Goal: Find specific page/section: Find specific page/section

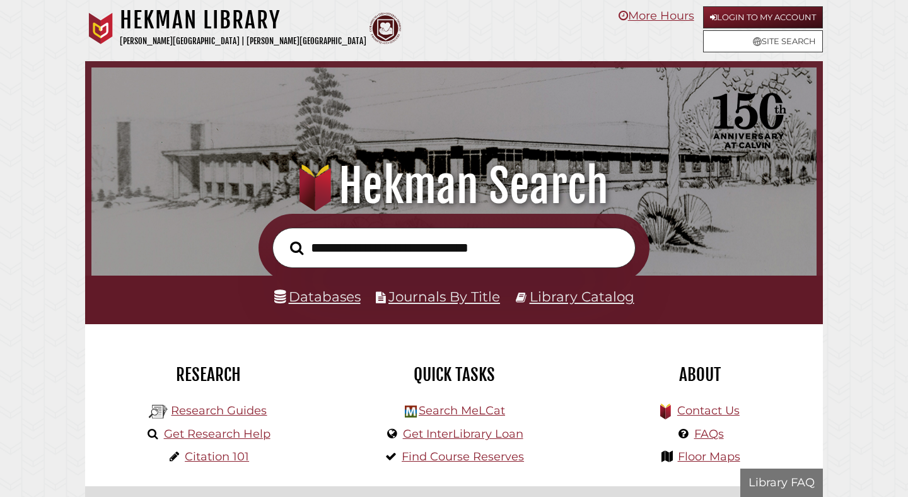
scroll to position [240, 719]
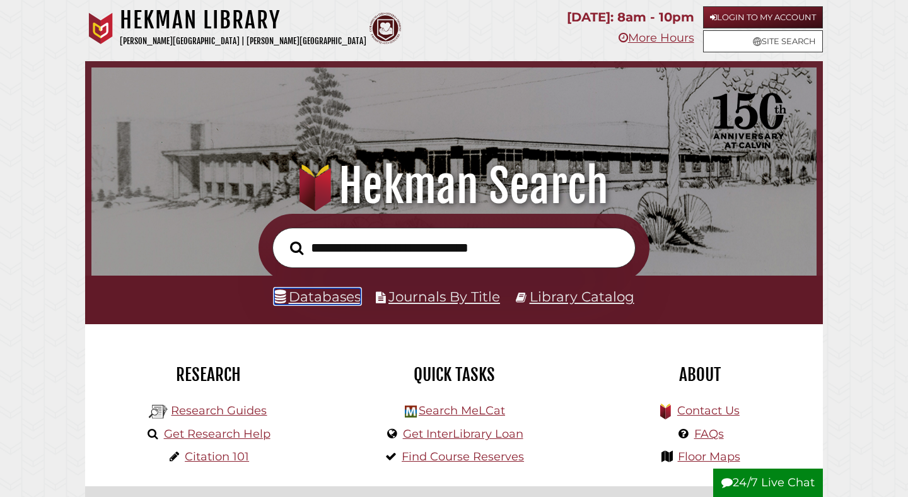
click at [309, 299] on link "Databases" at bounding box center [317, 296] width 86 height 16
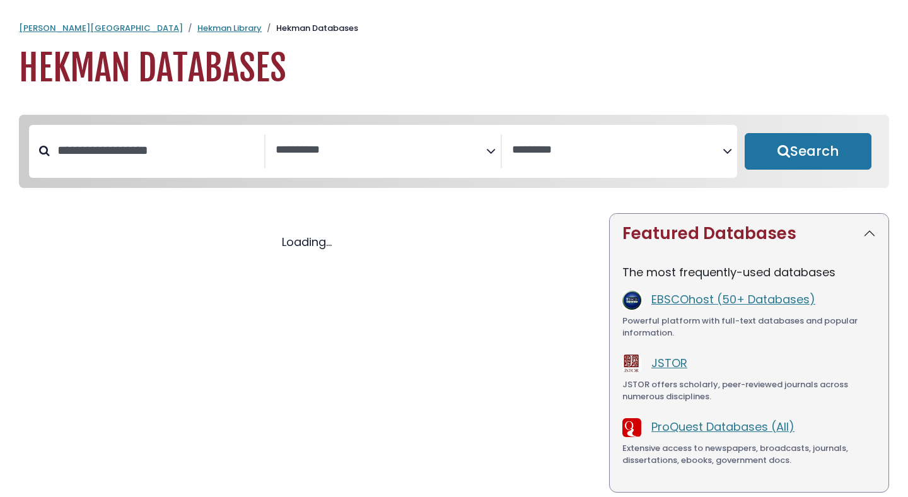
select select "Database Subject Filter"
select select "Database Vendors Filter"
select select "Database Subject Filter"
select select "Database Vendors Filter"
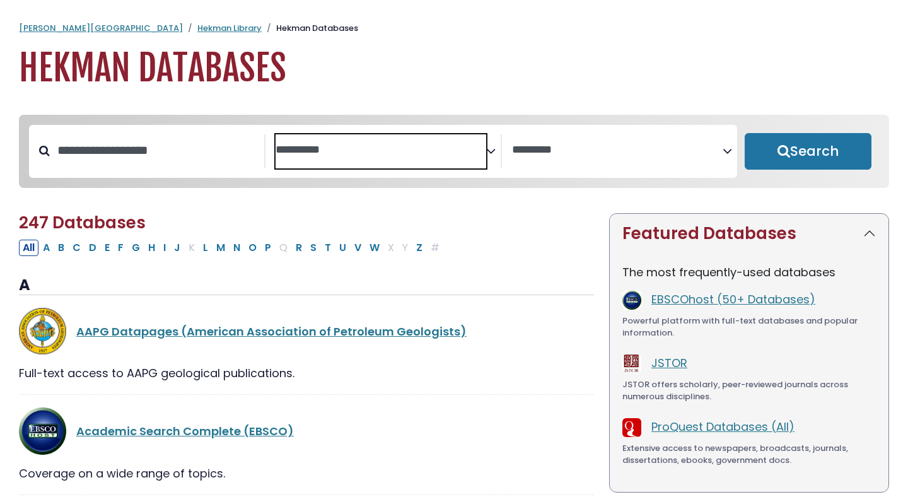
click at [320, 163] on span "Search filters" at bounding box center [381, 151] width 211 height 34
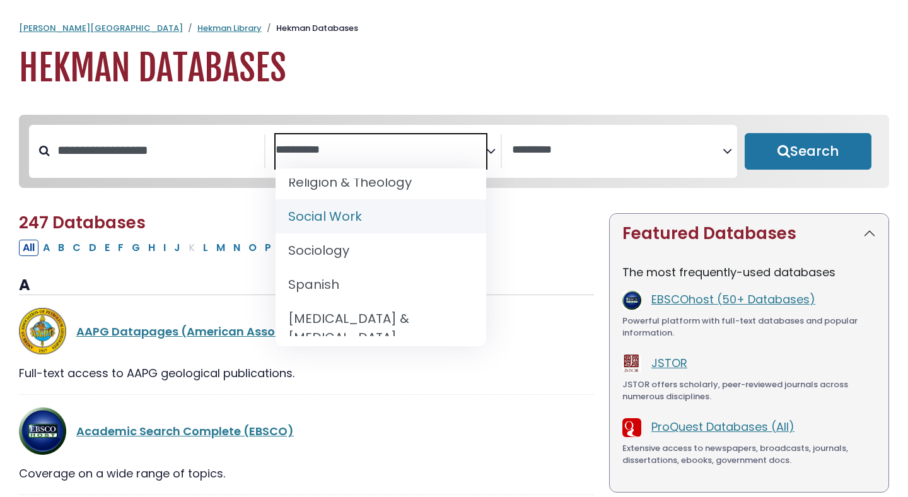
scroll to position [1245, 0]
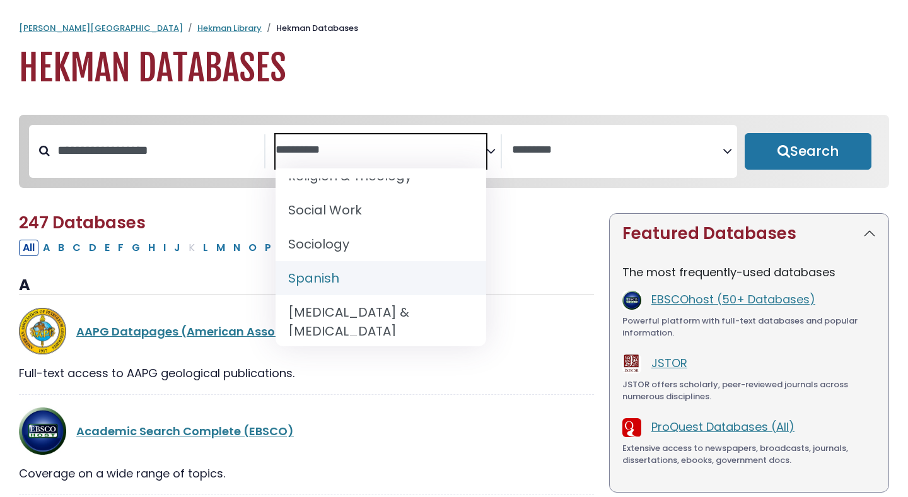
select select "*****"
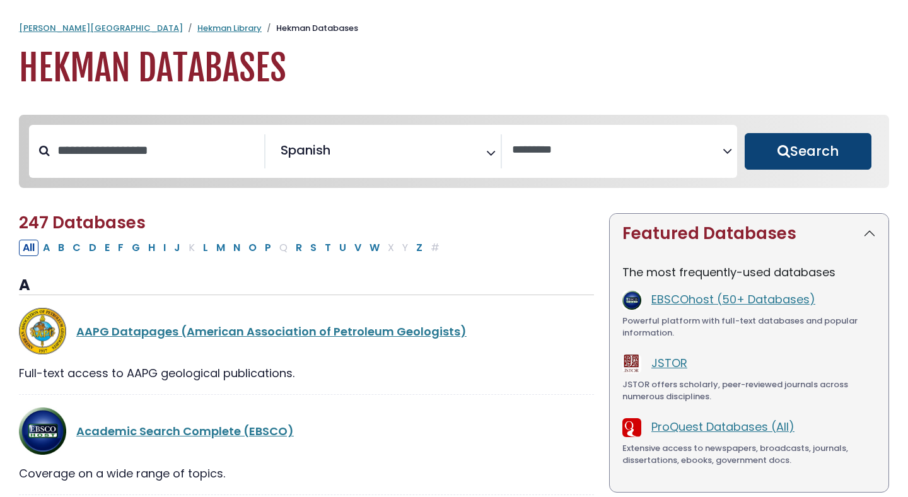
click at [773, 156] on button "Search" at bounding box center [808, 151] width 127 height 37
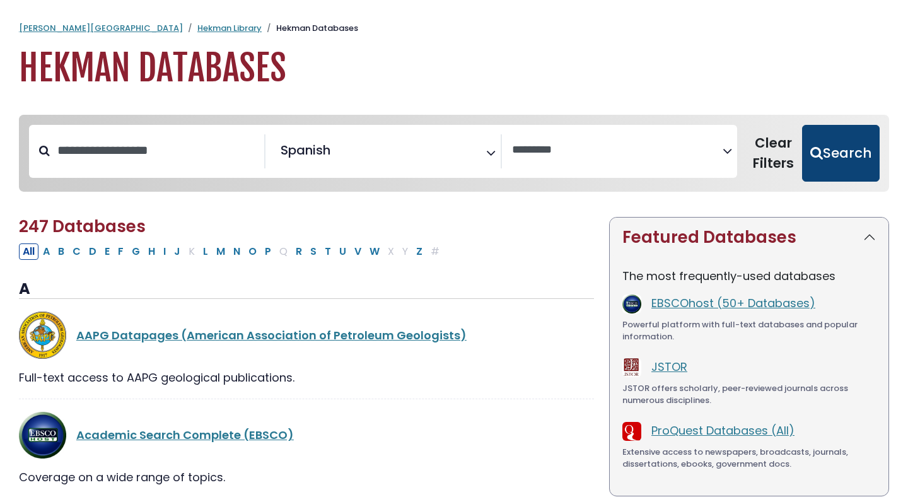
select select "Database Vendors Filter"
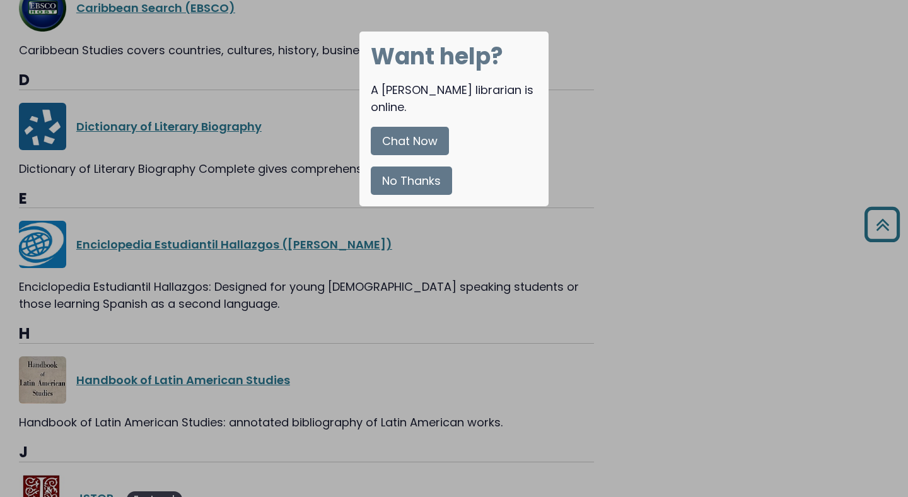
scroll to position [867, 0]
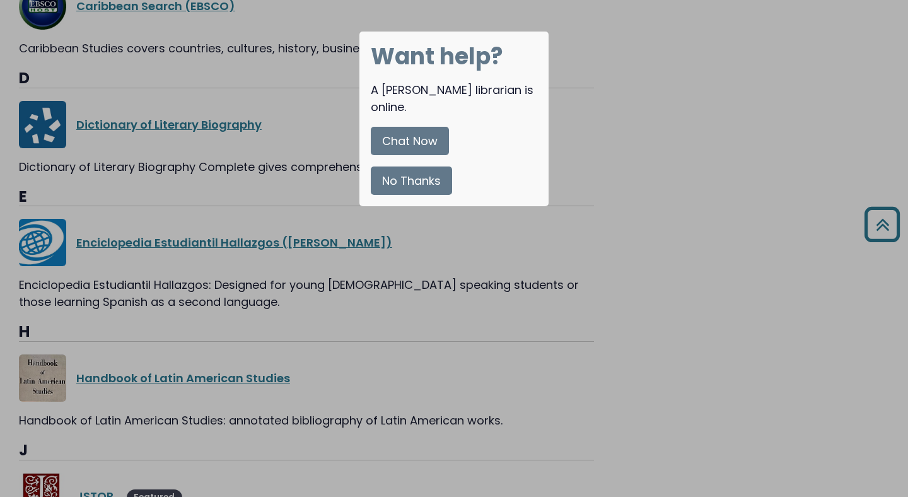
click at [425, 166] on button "No Thanks" at bounding box center [411, 180] width 81 height 28
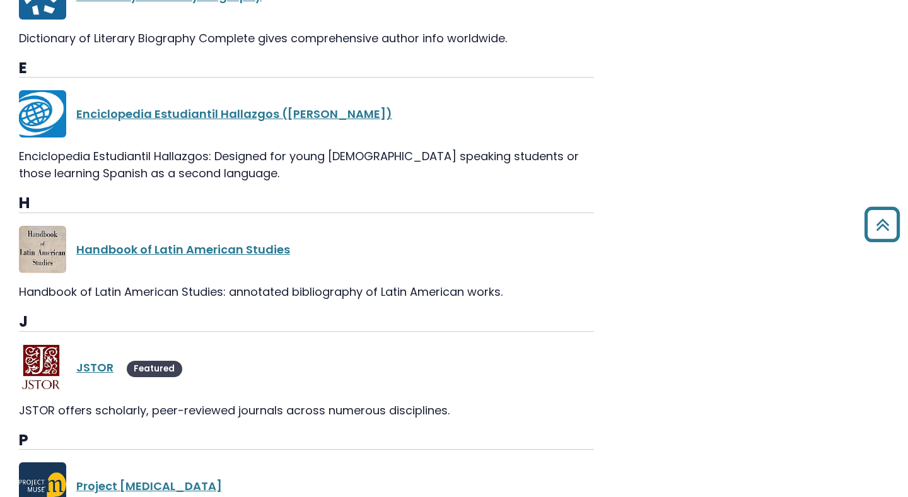
scroll to position [999, 0]
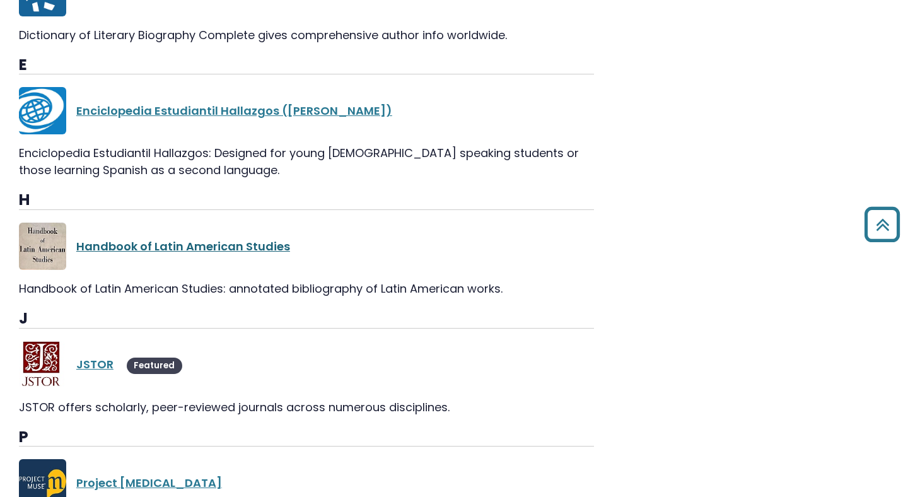
click at [166, 244] on link "Handbook of Latin American Studies" at bounding box center [183, 246] width 214 height 16
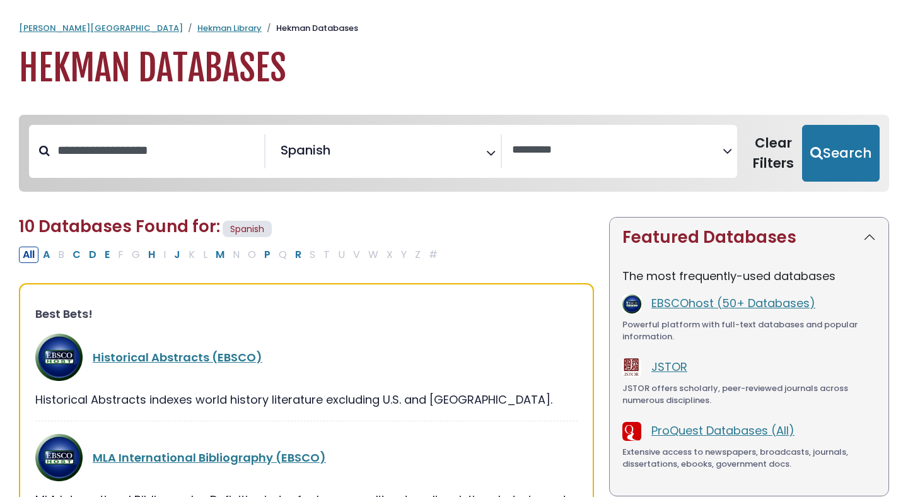
select select "Database Vendors Filter"
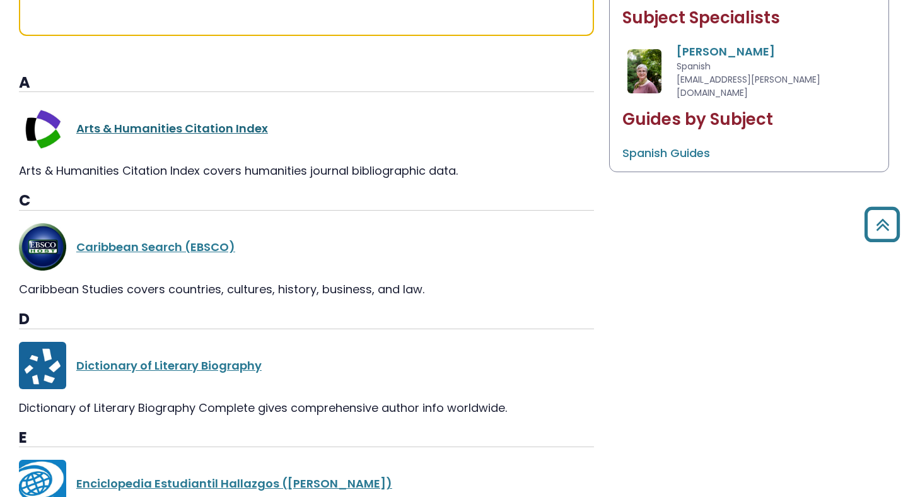
scroll to position [625, 0]
click at [110, 129] on link "Arts & Humanities Citation Index" at bounding box center [172, 129] width 192 height 16
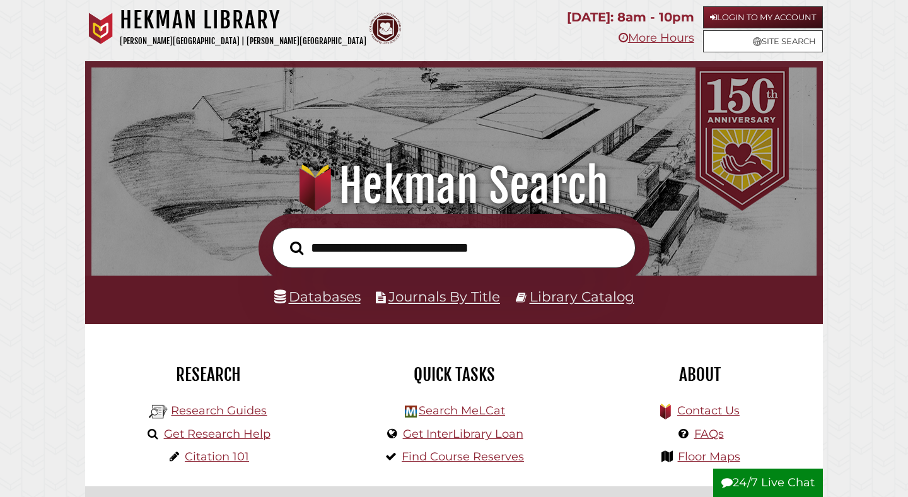
scroll to position [240, 719]
click at [303, 305] on link "Databases" at bounding box center [317, 296] width 86 height 16
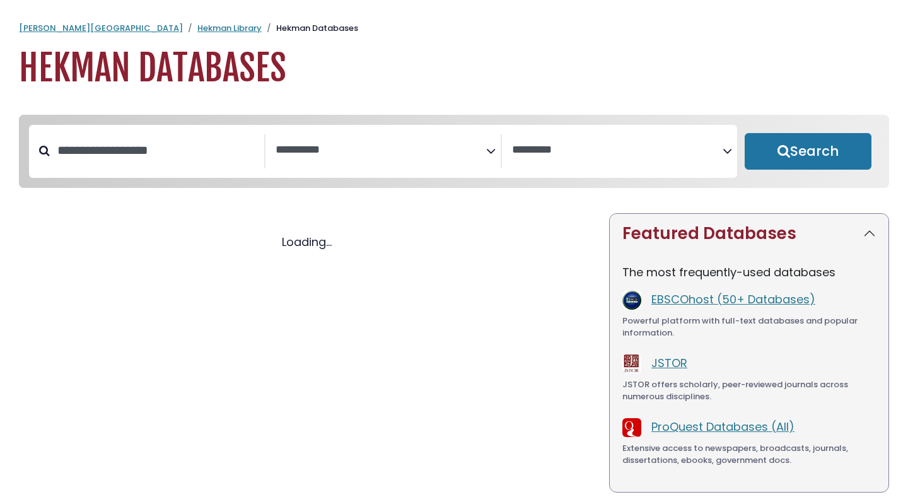
select select "Database Subject Filter"
select select "Database Vendors Filter"
select select "Database Subject Filter"
select select "Database Vendors Filter"
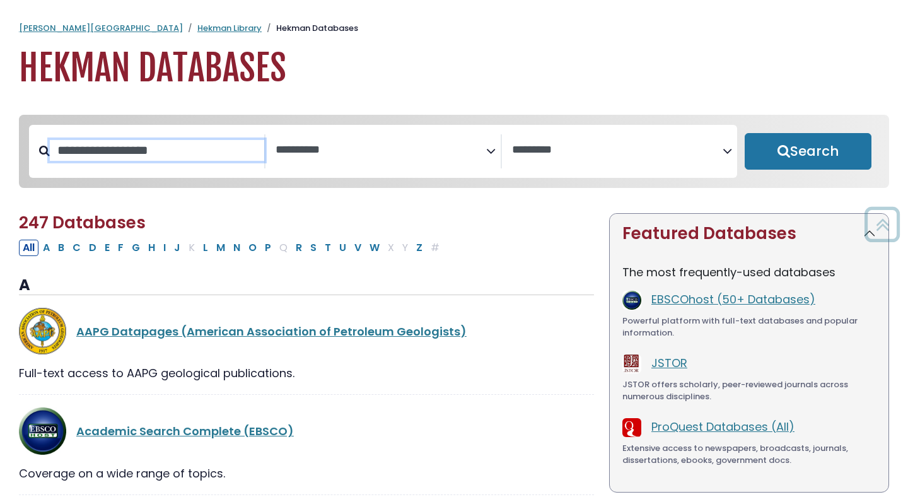
click at [151, 140] on input "Search database by title or keyword" at bounding box center [157, 150] width 214 height 21
type input "*****"
click at [745, 133] on button "Search" at bounding box center [808, 151] width 127 height 37
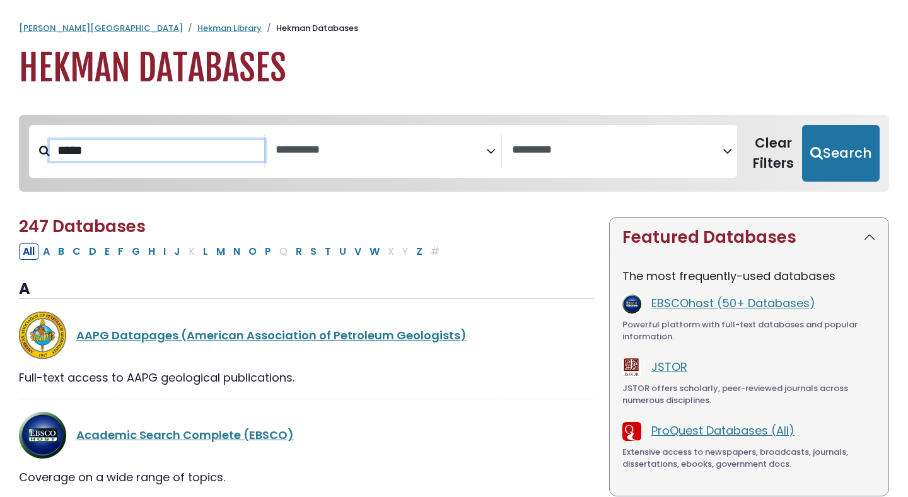
select select "Database Subject Filter"
select select "Database Vendors Filter"
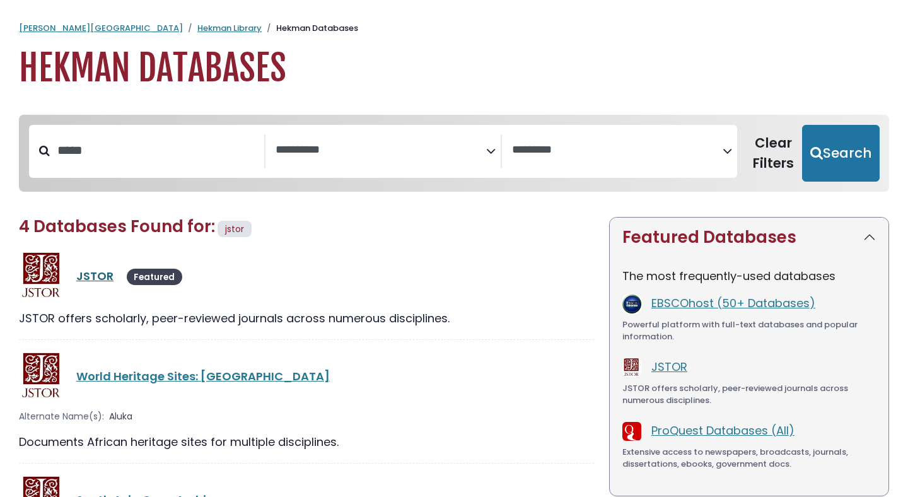
click at [89, 282] on link "JSTOR" at bounding box center [94, 276] width 37 height 16
